Goal: Contribute content

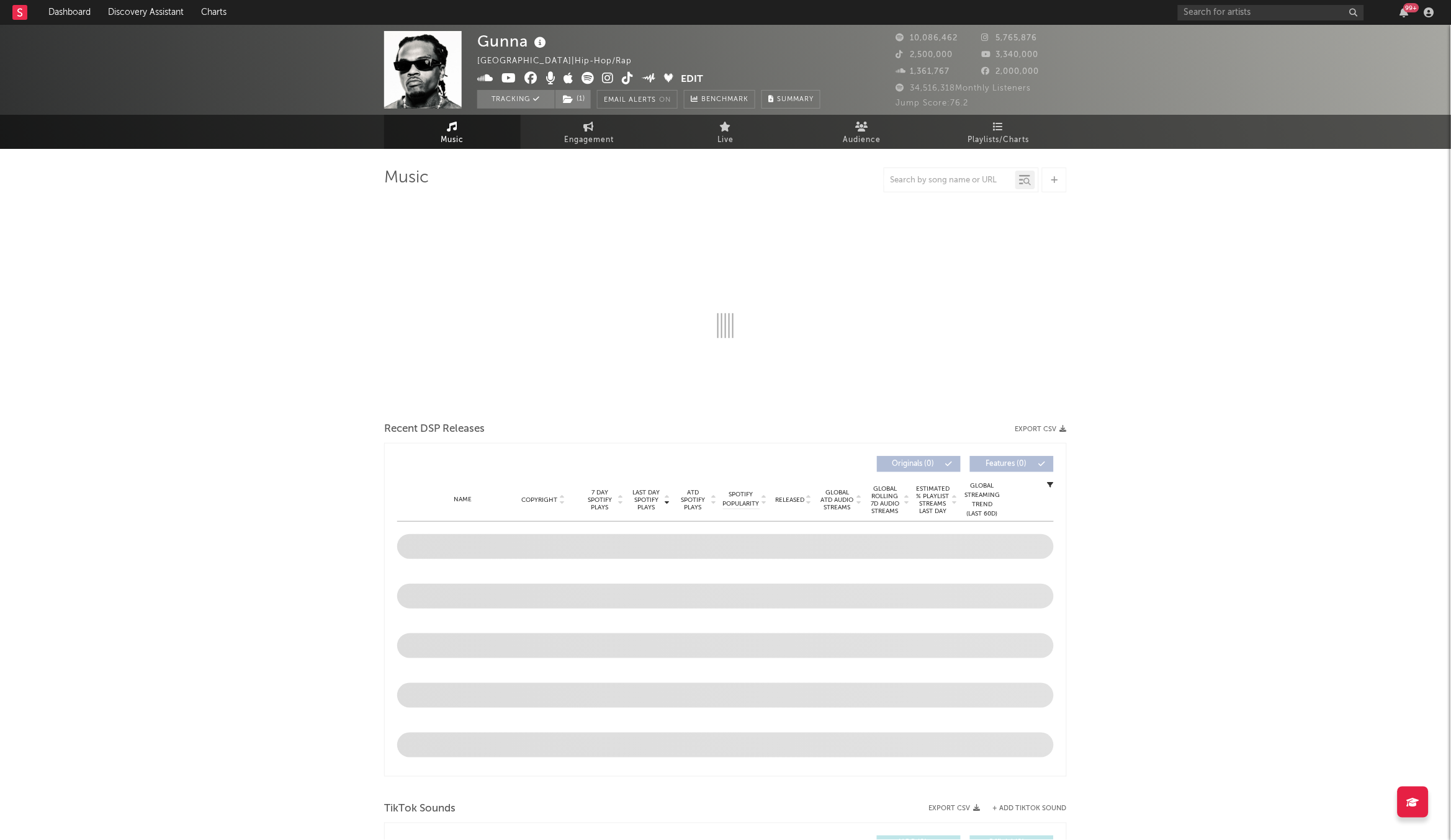
select select "6m"
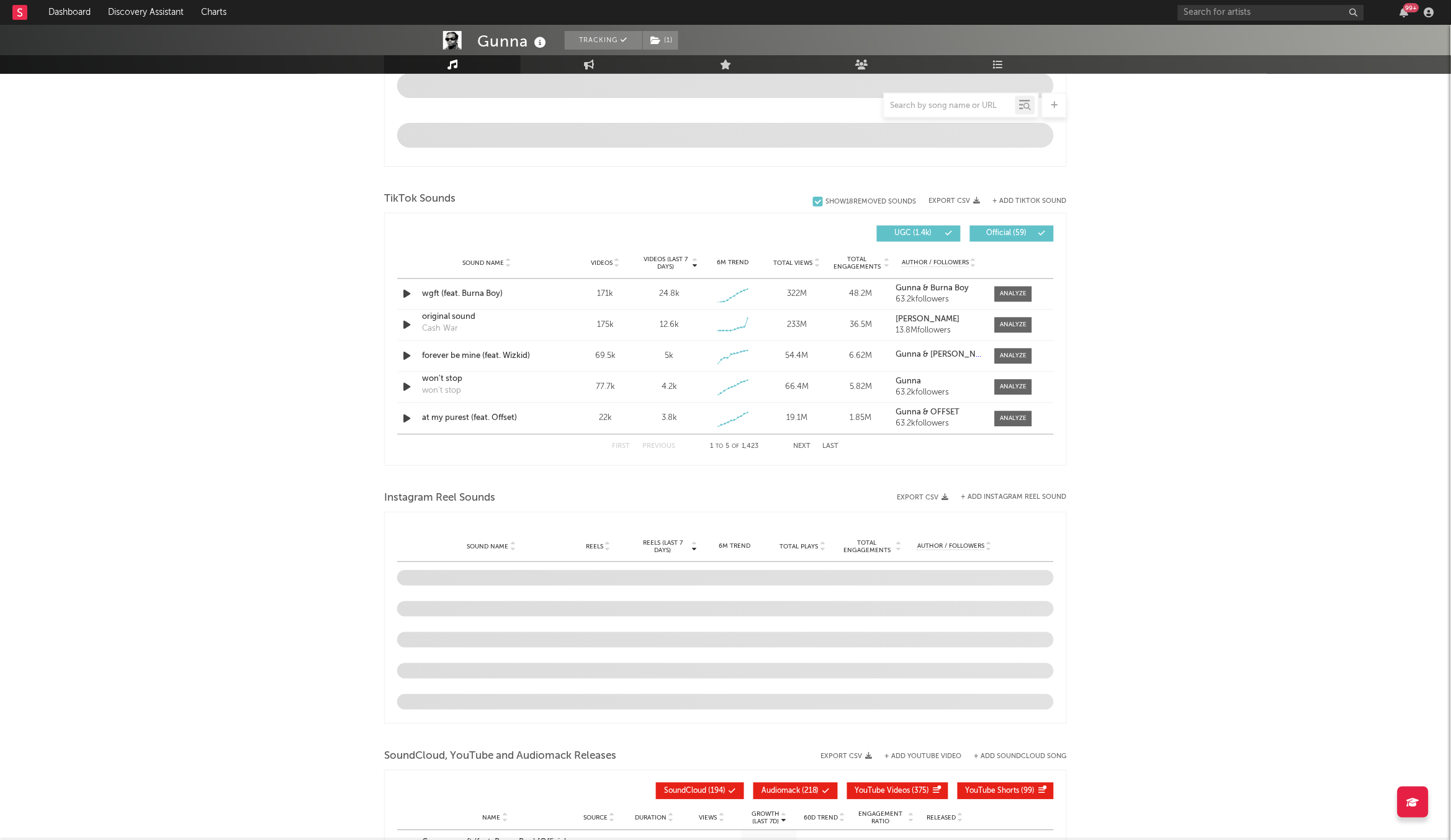
scroll to position [708, 0]
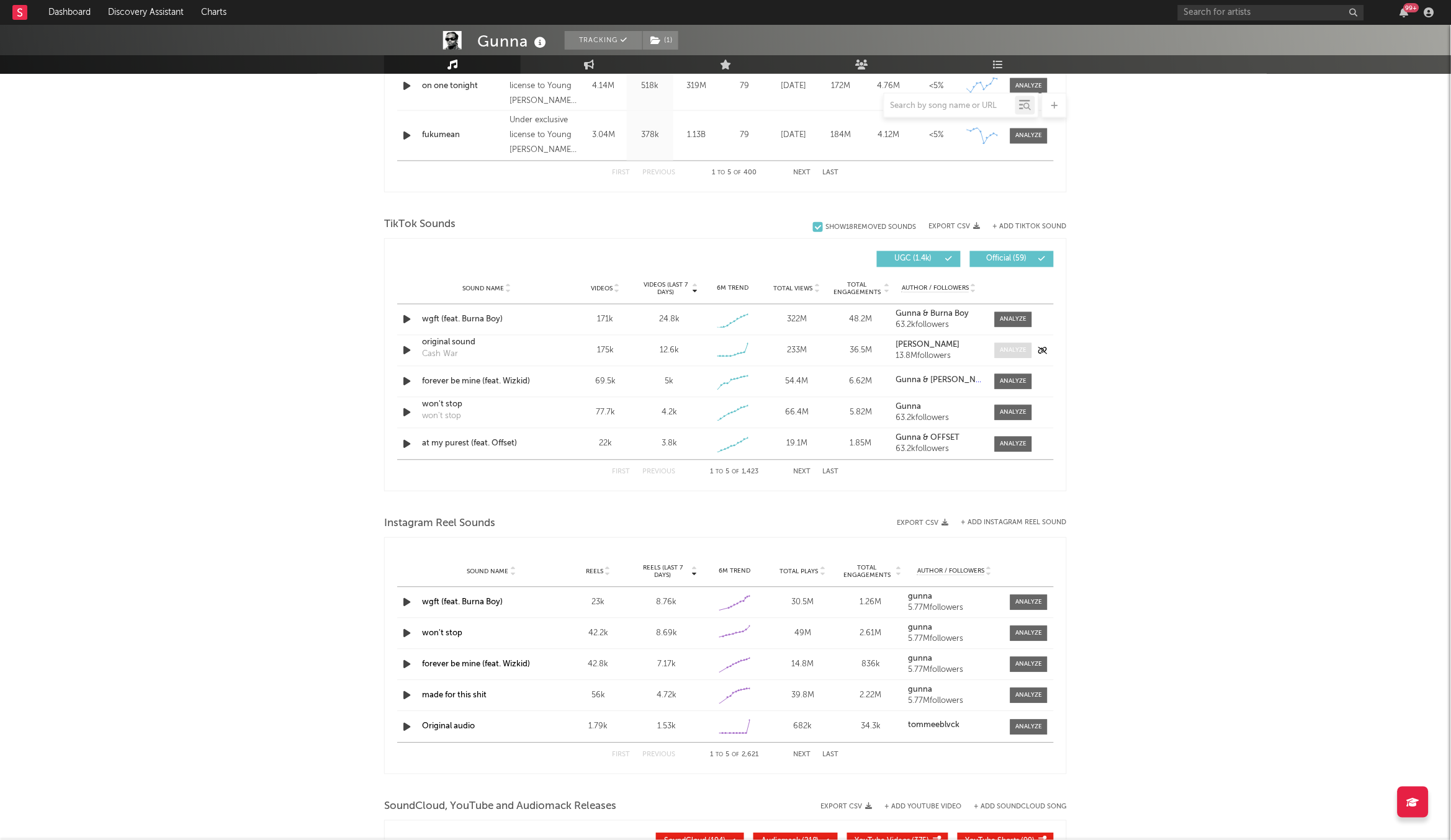
click at [1012, 357] on span at bounding box center [1013, 351] width 37 height 16
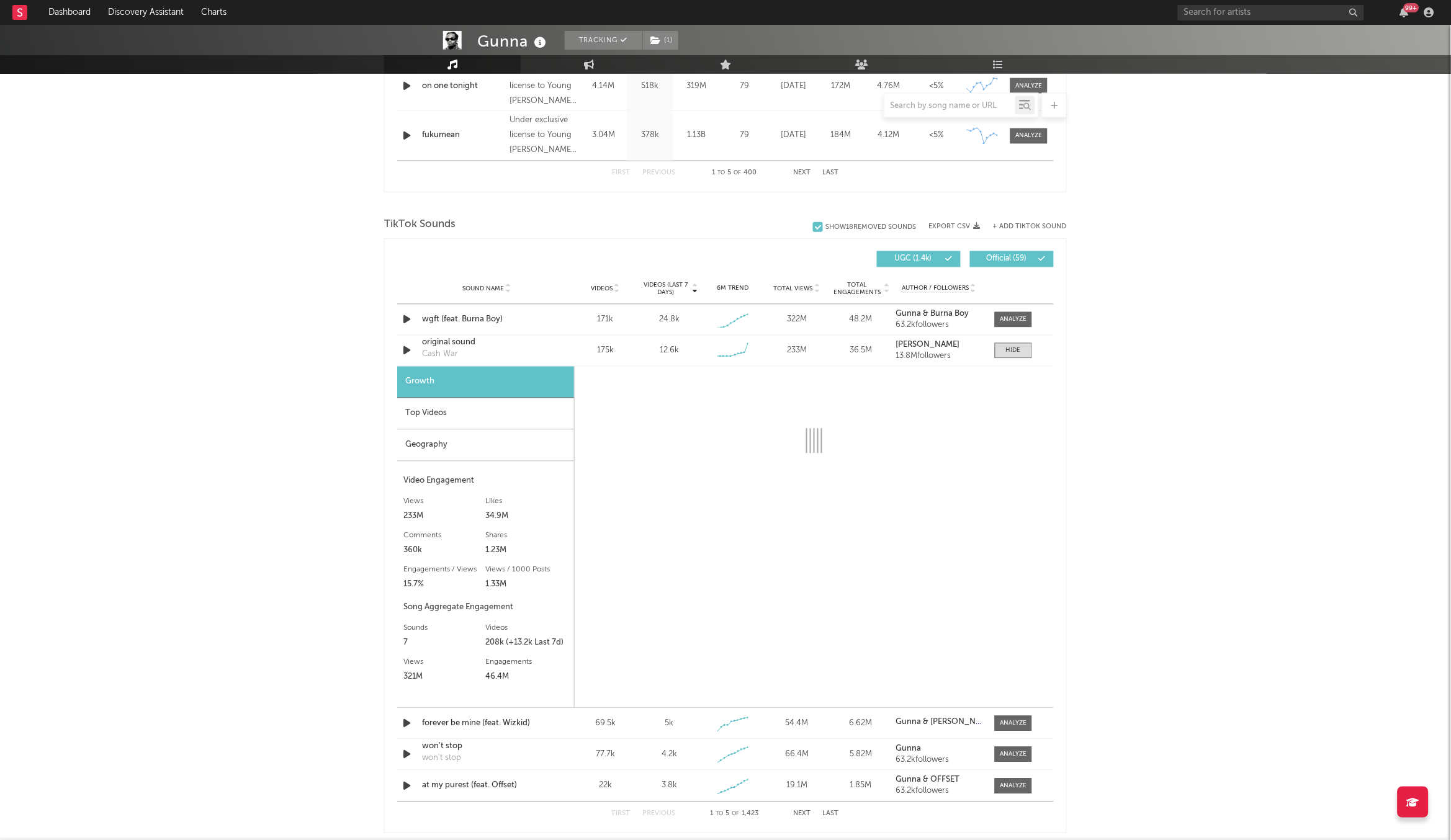
select select "6m"
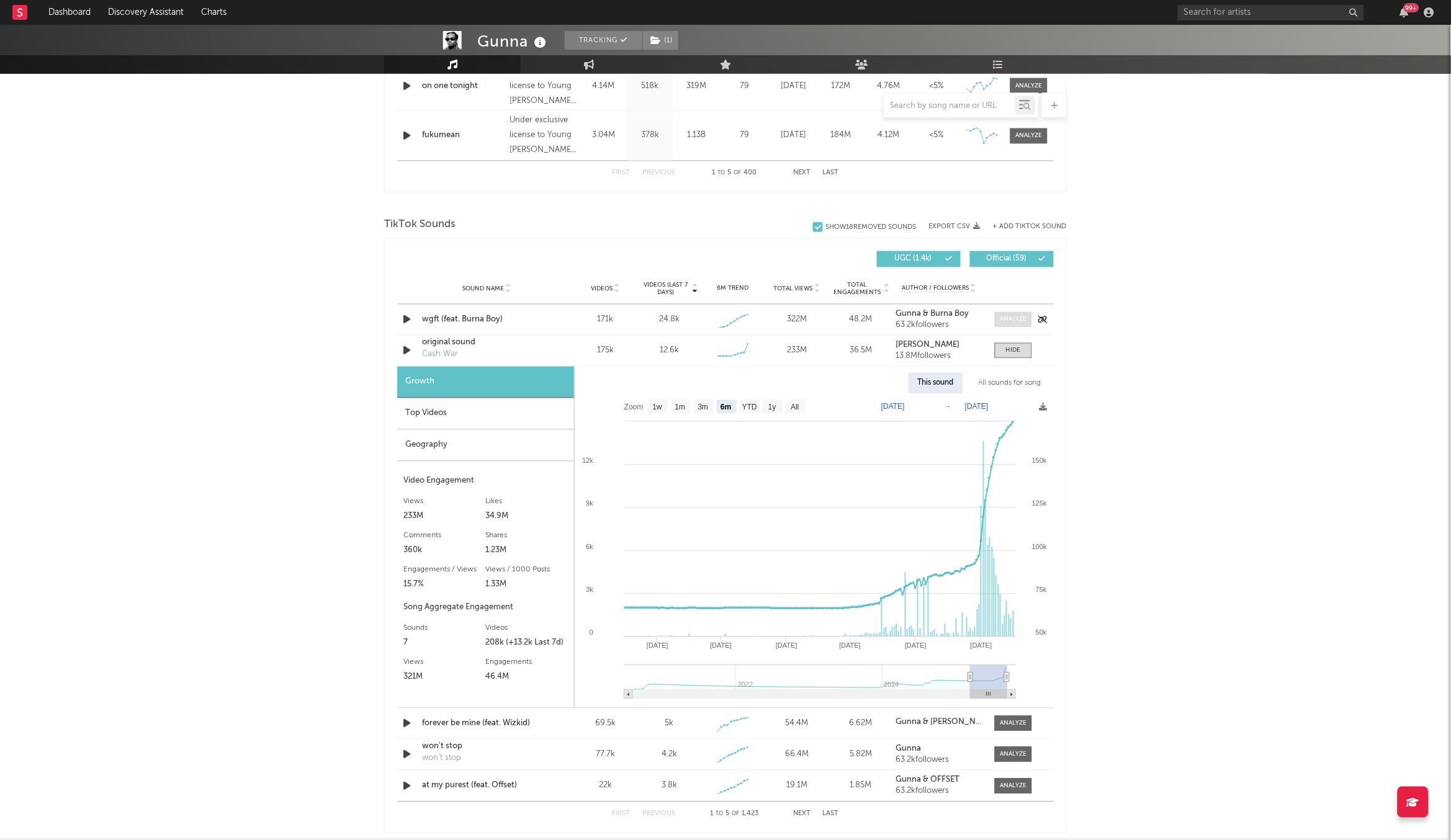
click at [1024, 326] on span at bounding box center [1013, 320] width 37 height 16
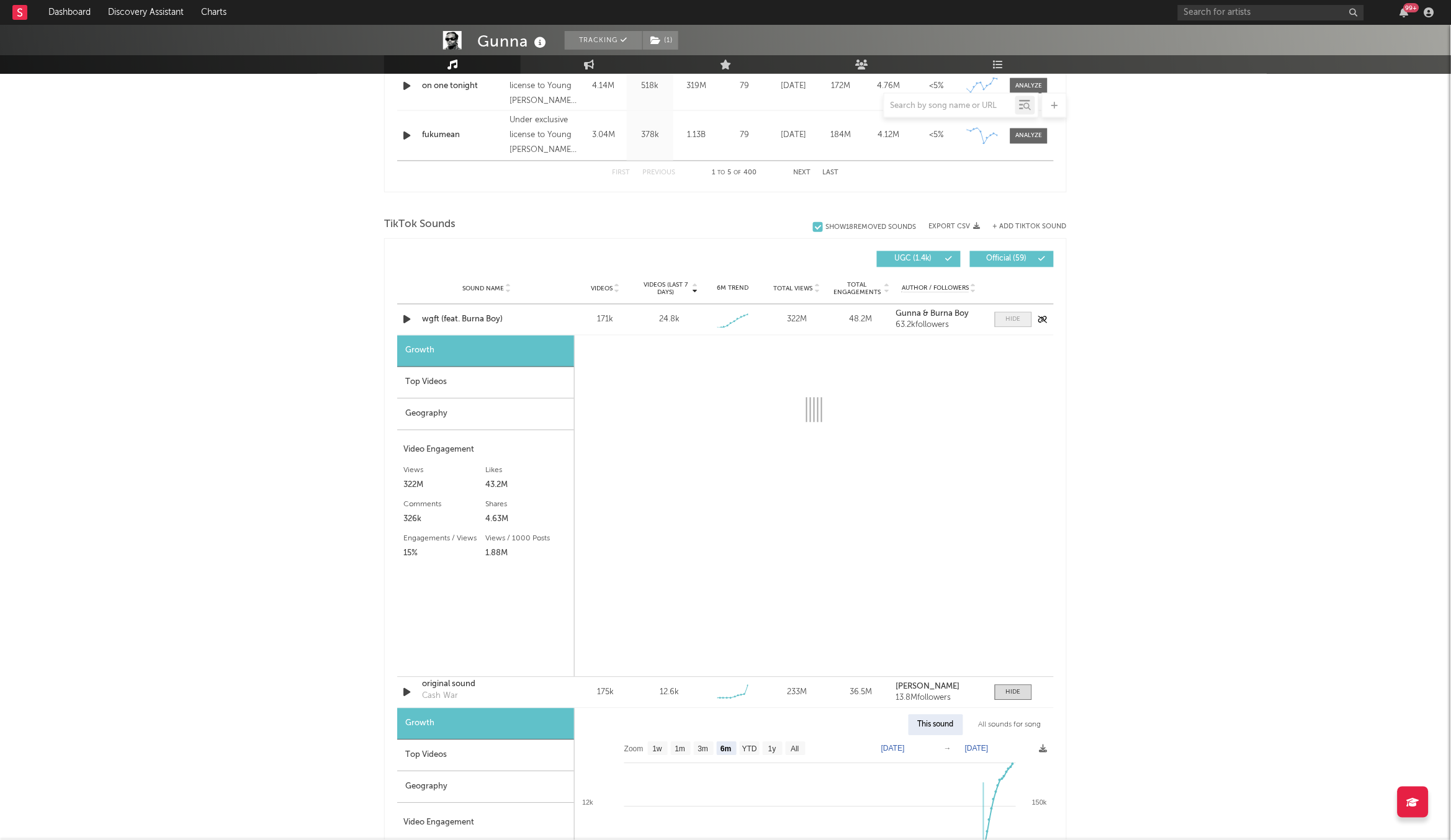
select select "1w"
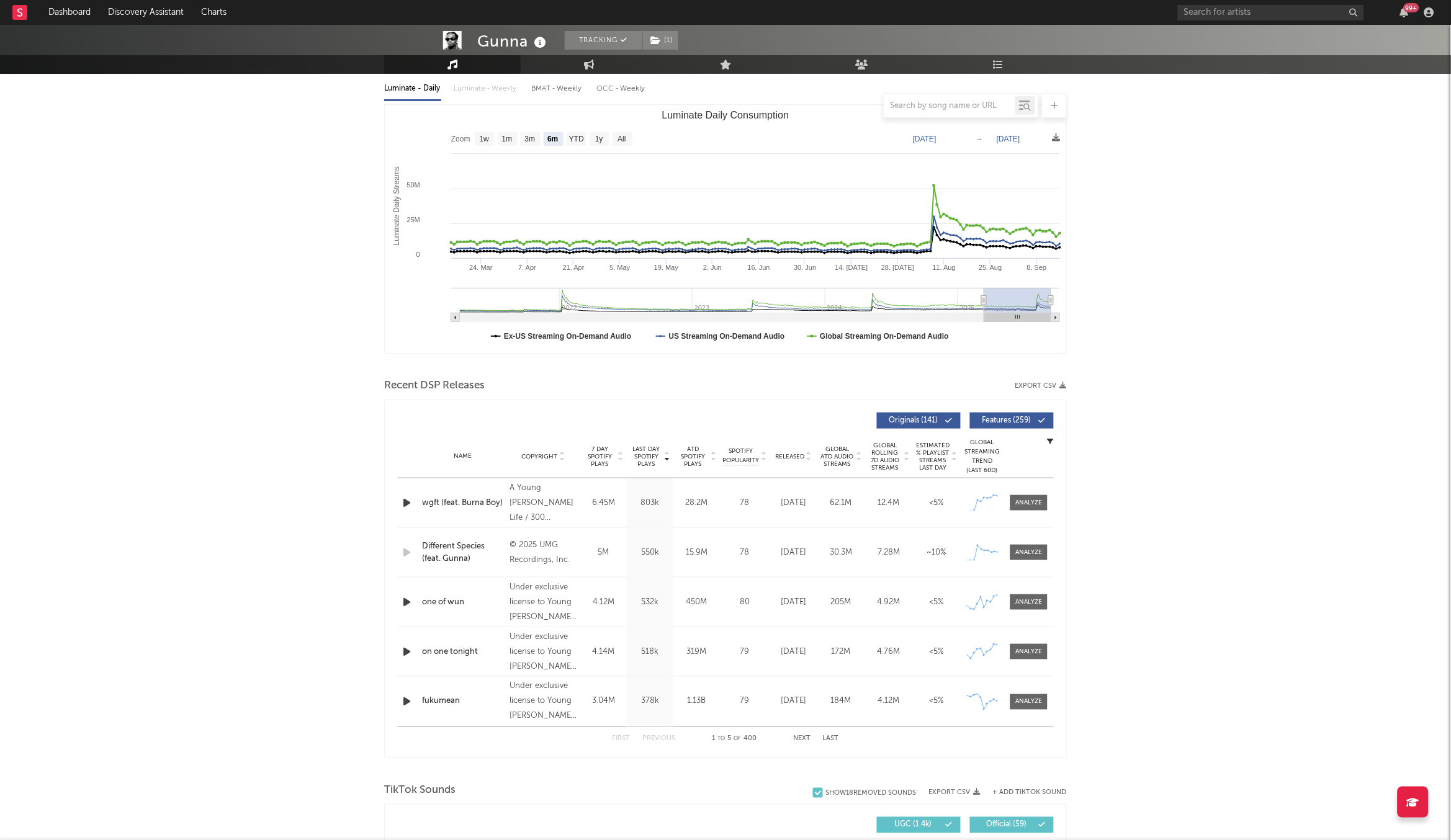
scroll to position [544, 0]
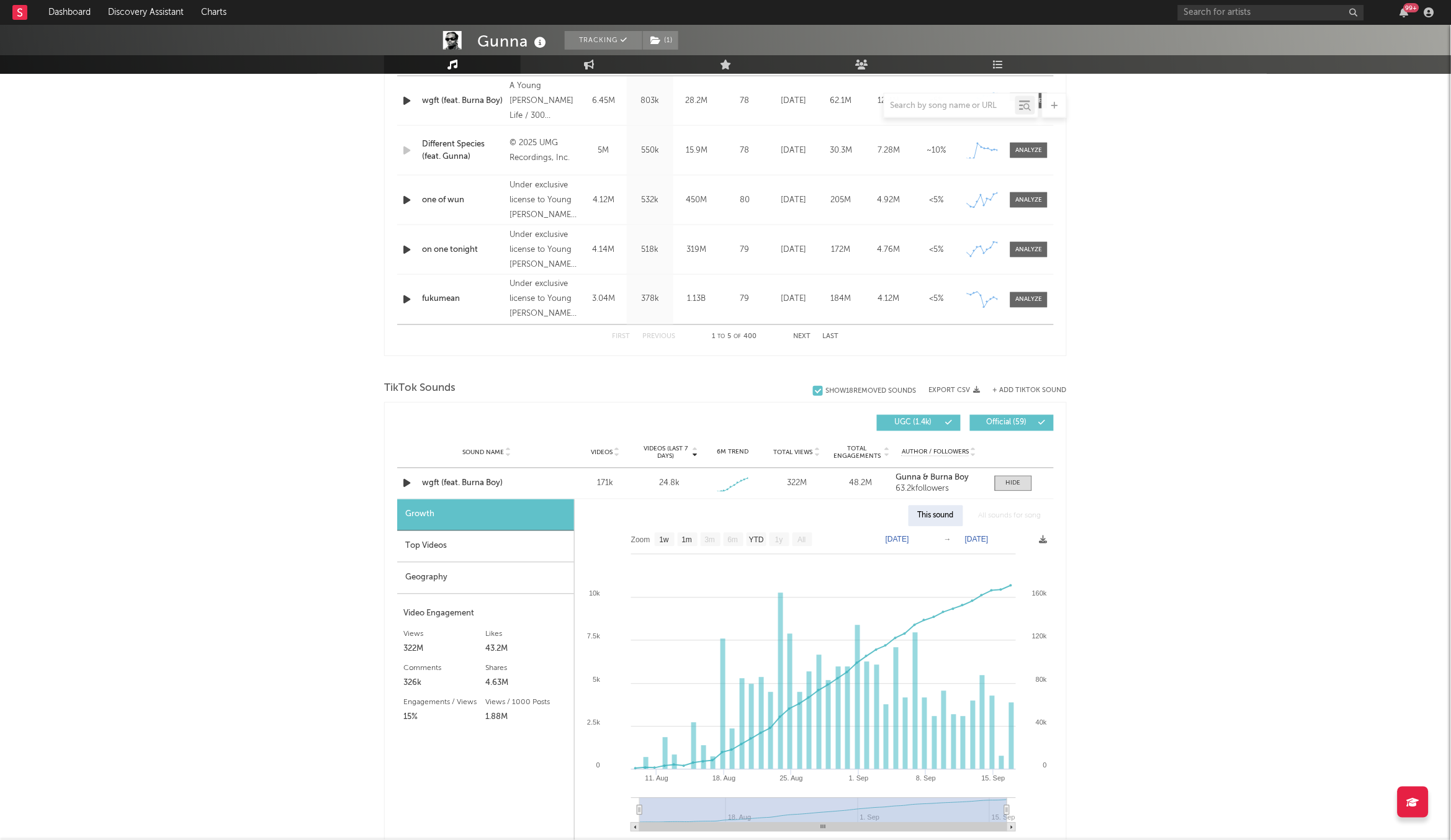
click at [1024, 387] on button "+ Add TikTok Sound" at bounding box center [1030, 391] width 74 height 7
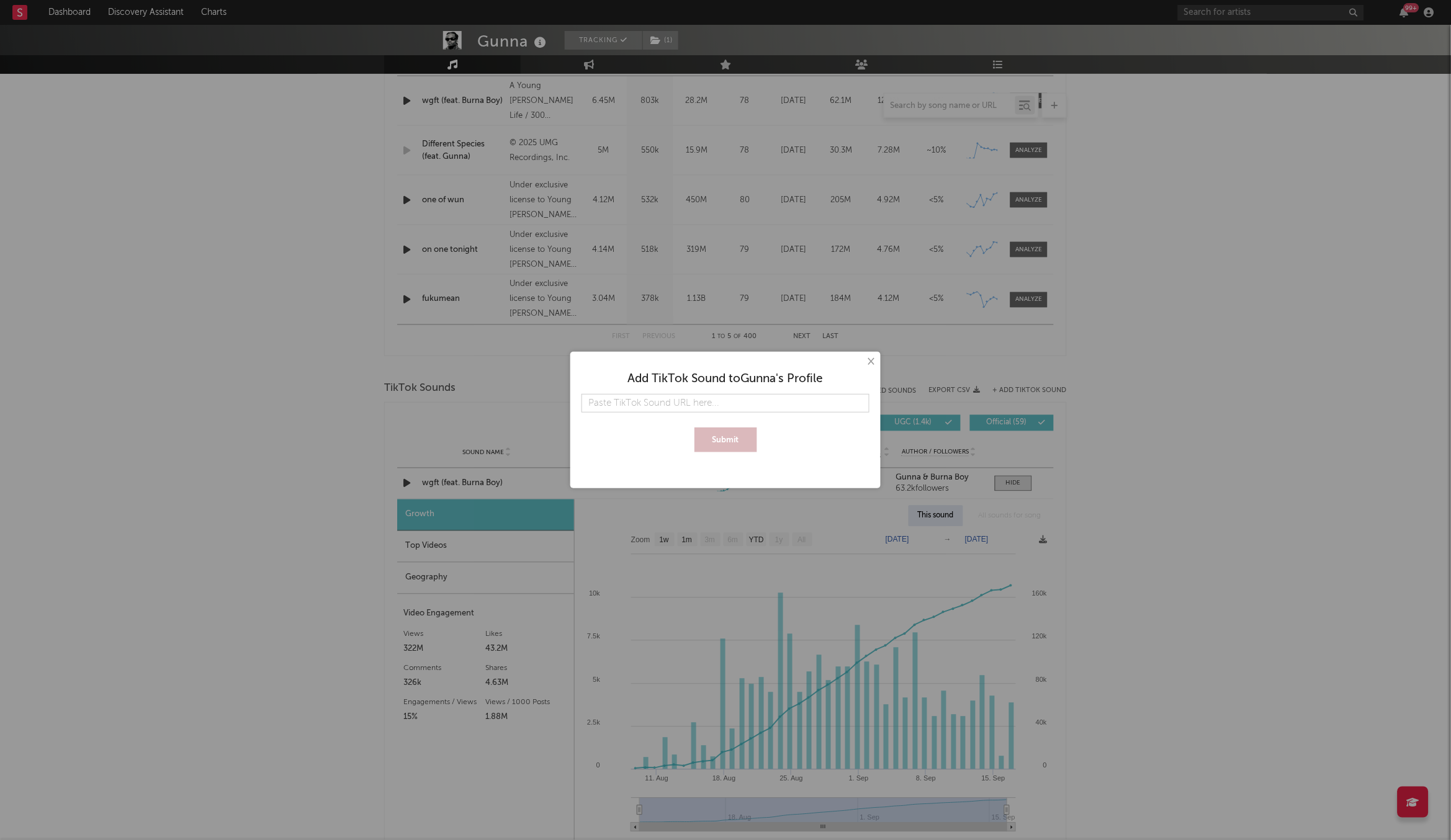
type input "7537757046876965637"
click at [650, 397] on input "7537757046876965637" at bounding box center [726, 404] width 288 height 19
paste input "[URL][DOMAIN_NAME]"
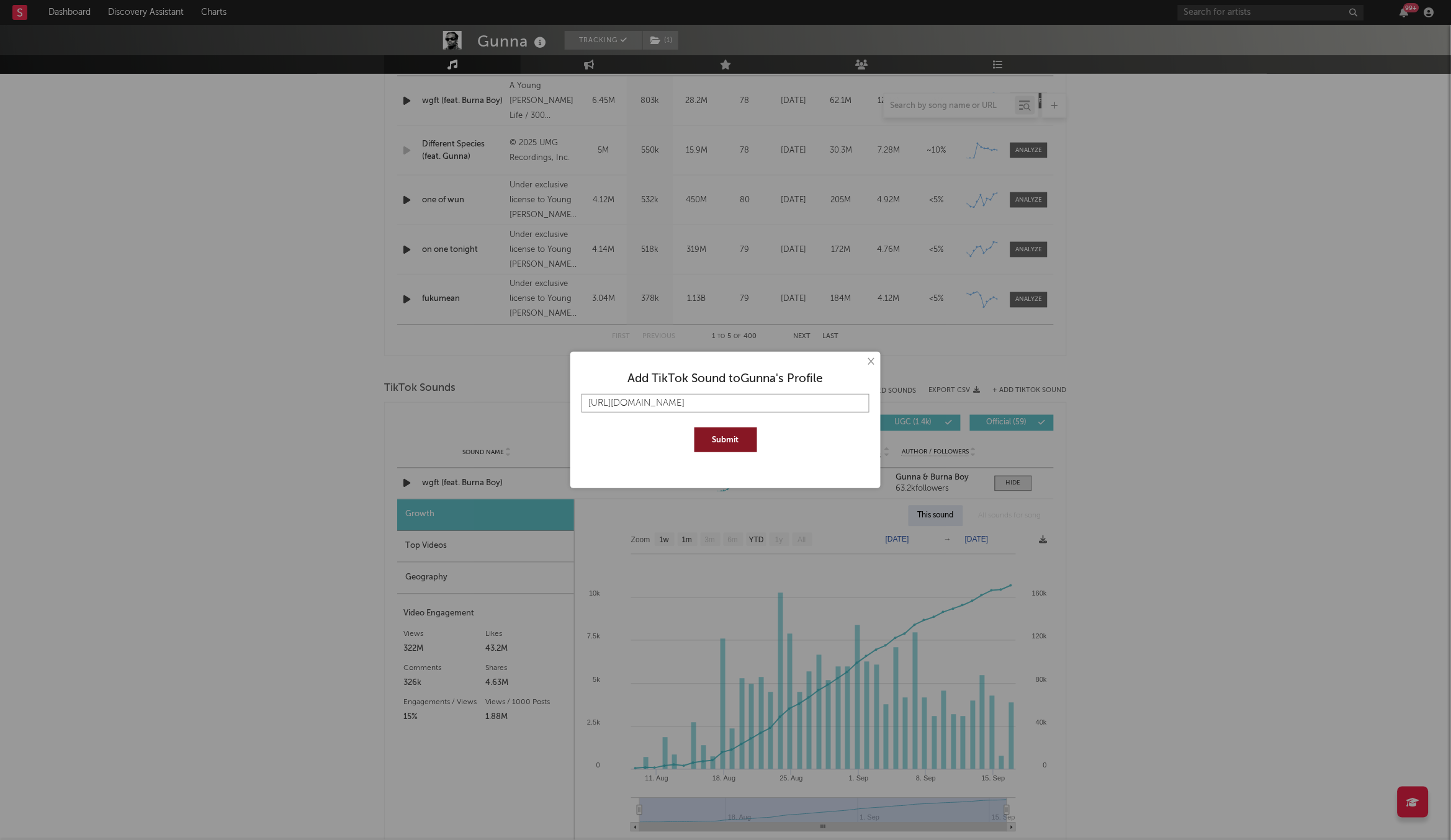
type input "[URL][DOMAIN_NAME]"
click at [736, 423] on div at bounding box center [726, 424] width 288 height 7
click at [736, 436] on button "Submit" at bounding box center [726, 440] width 63 height 25
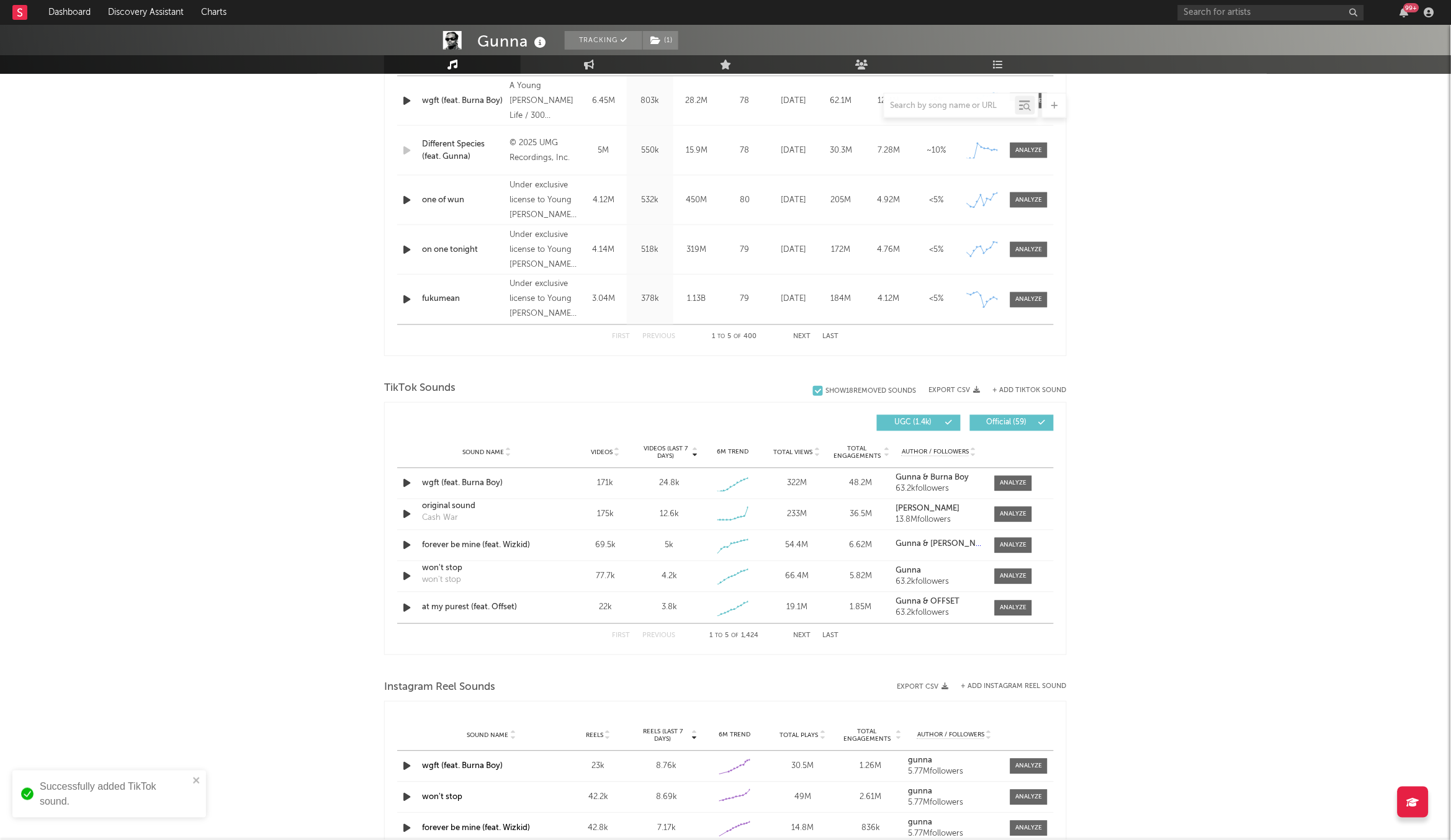
click at [810, 638] on button "Next" at bounding box center [801, 637] width 17 height 7
click at [408, 547] on icon "button" at bounding box center [406, 546] width 13 height 16
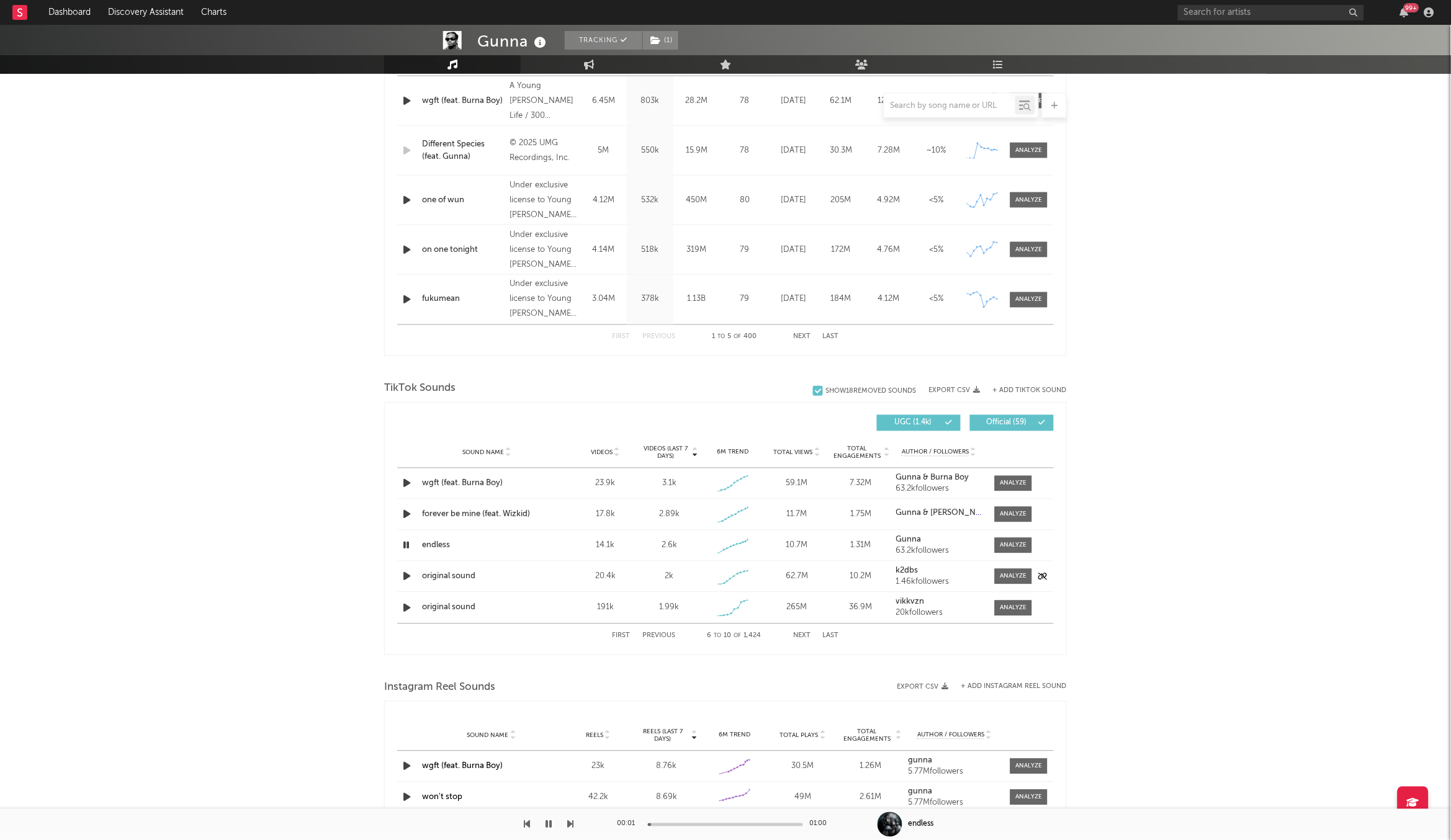
click at [410, 570] on icon "button" at bounding box center [406, 577] width 13 height 16
click at [409, 605] on icon "button" at bounding box center [406, 609] width 13 height 16
click at [409, 542] on icon "button" at bounding box center [406, 546] width 13 height 16
click at [1014, 542] on div at bounding box center [1013, 545] width 26 height 9
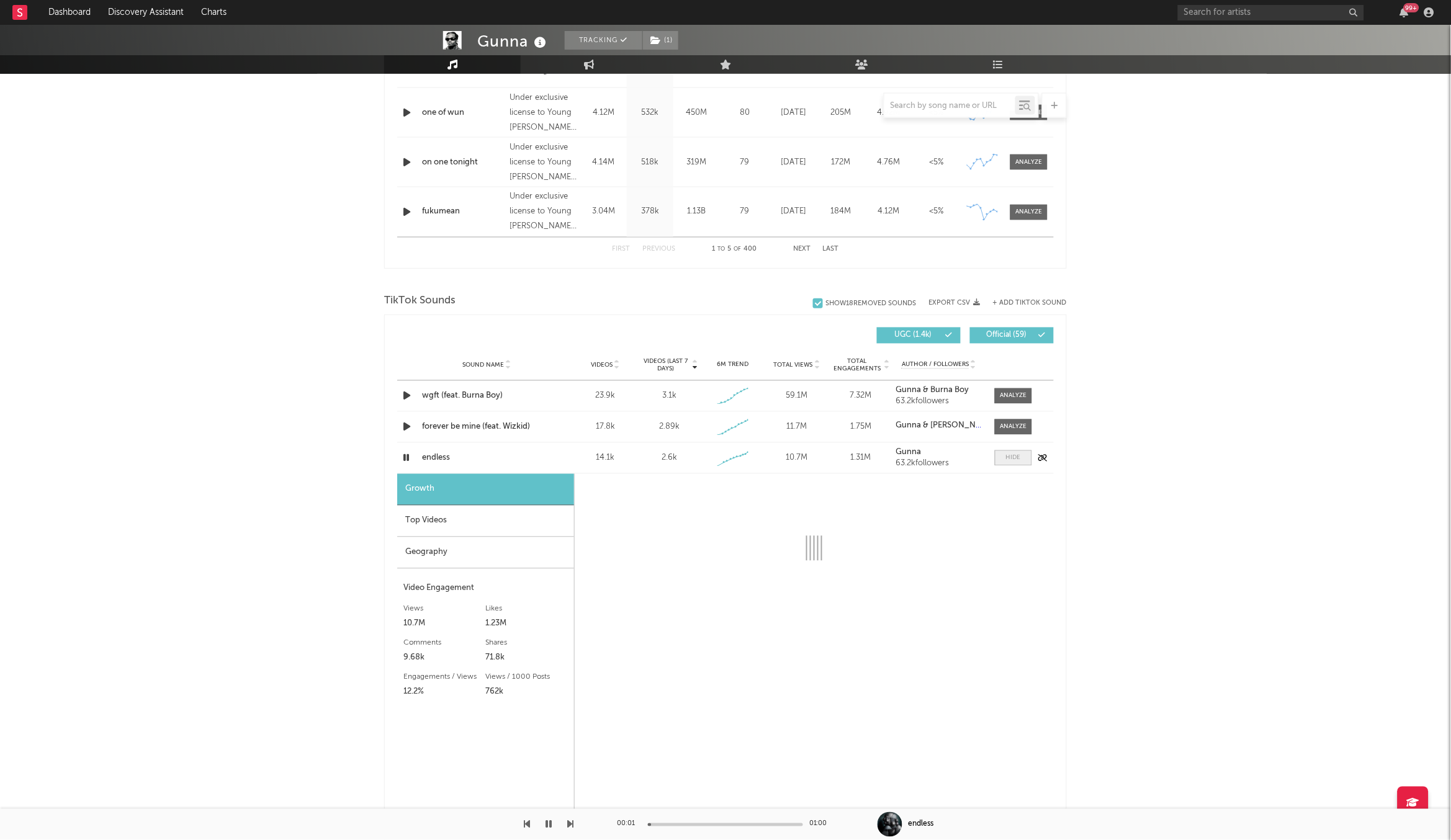
select select "1w"
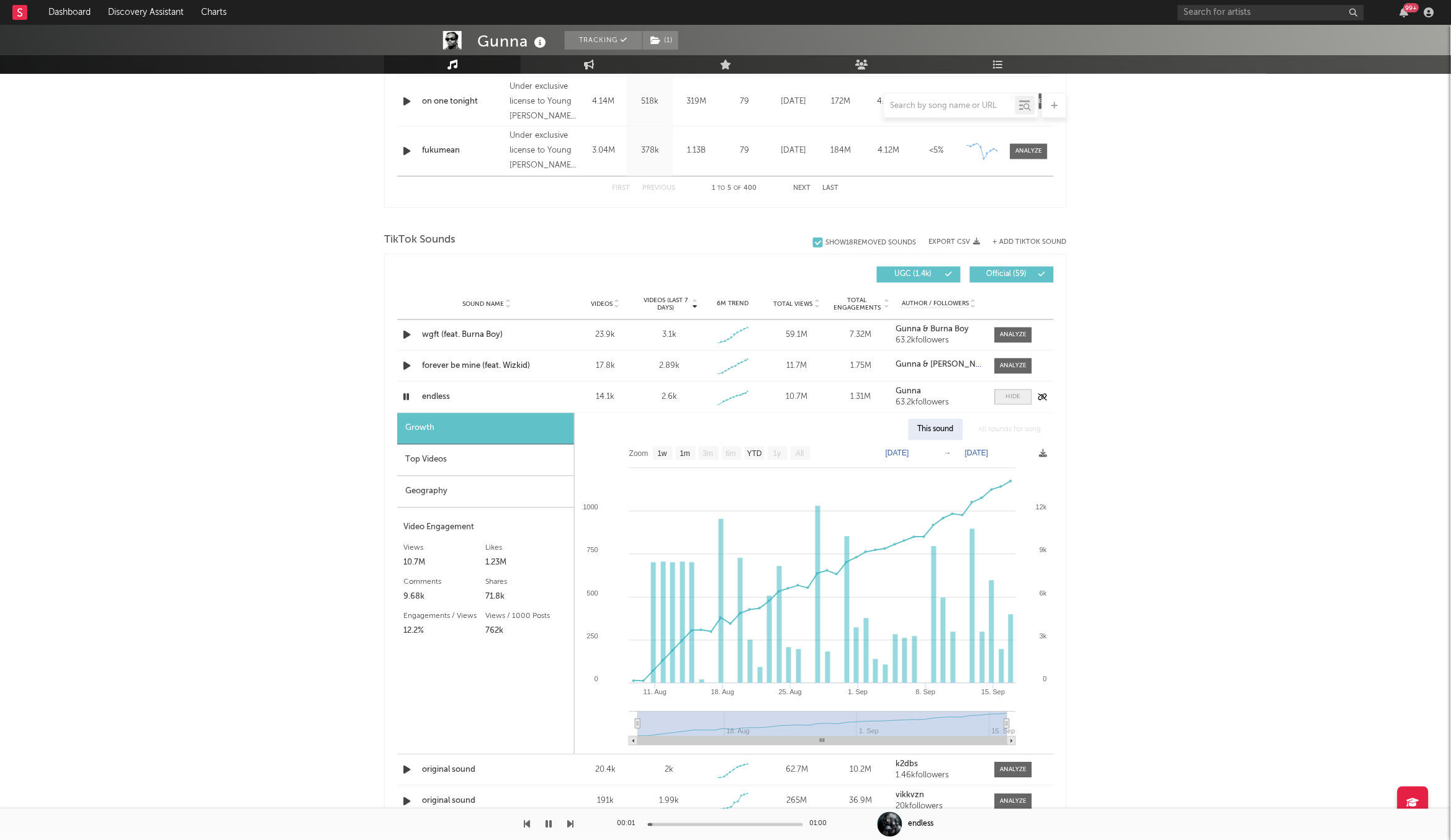
scroll to position [693, 0]
click at [405, 399] on icon "button" at bounding box center [406, 397] width 11 height 16
